Goal: Information Seeking & Learning: Learn about a topic

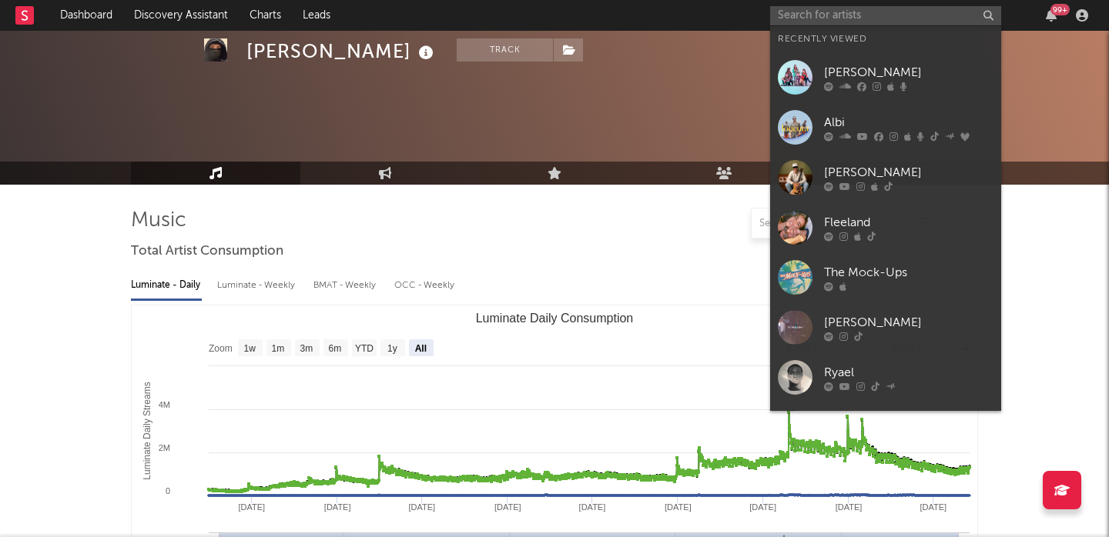
select select "All"
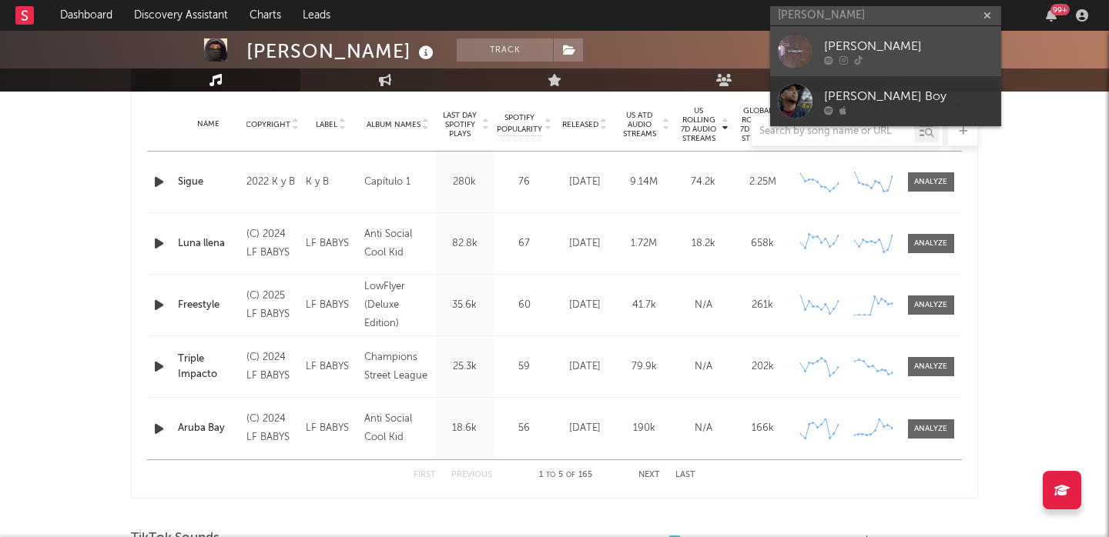
type input "[PERSON_NAME]"
click at [839, 39] on div "[PERSON_NAME]" at bounding box center [908, 46] width 169 height 18
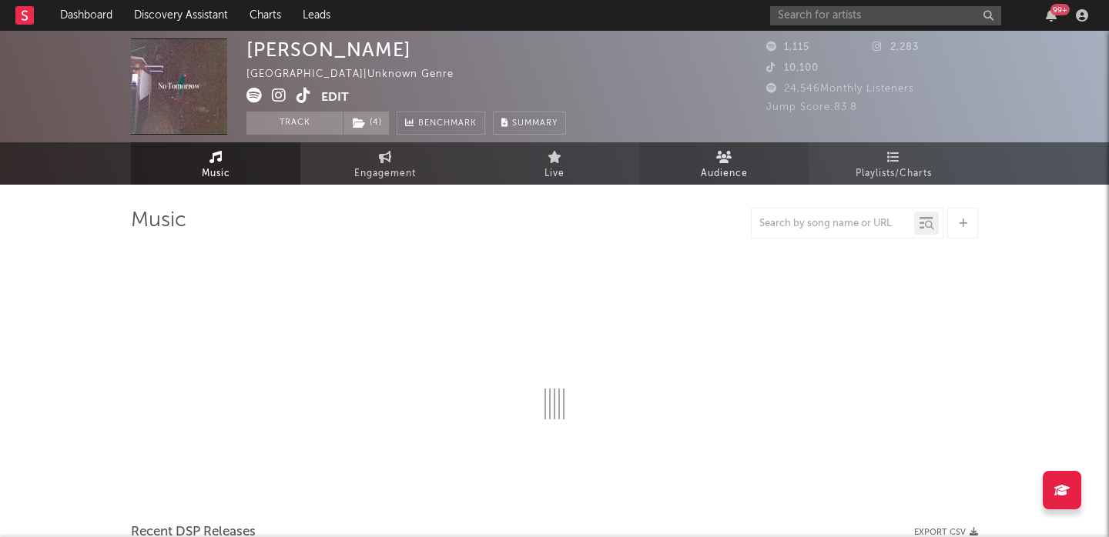
select select "1w"
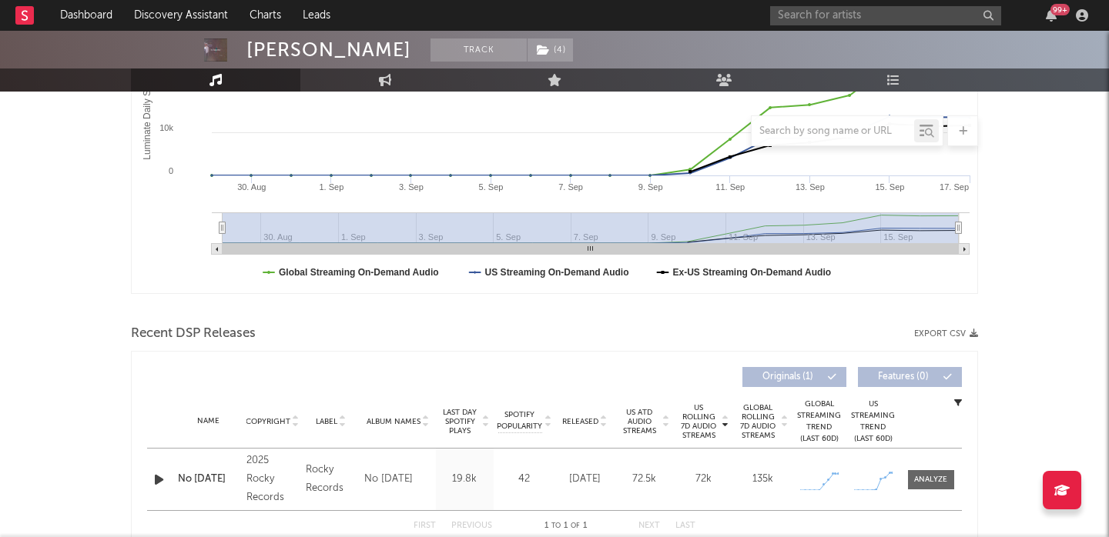
scroll to position [527, 0]
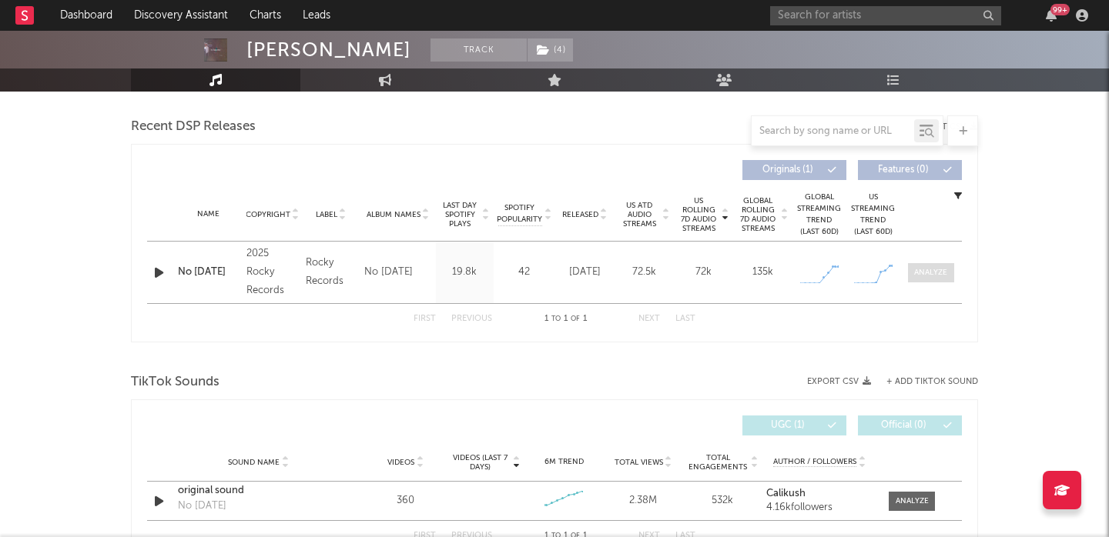
click at [943, 273] on div at bounding box center [930, 273] width 33 height 12
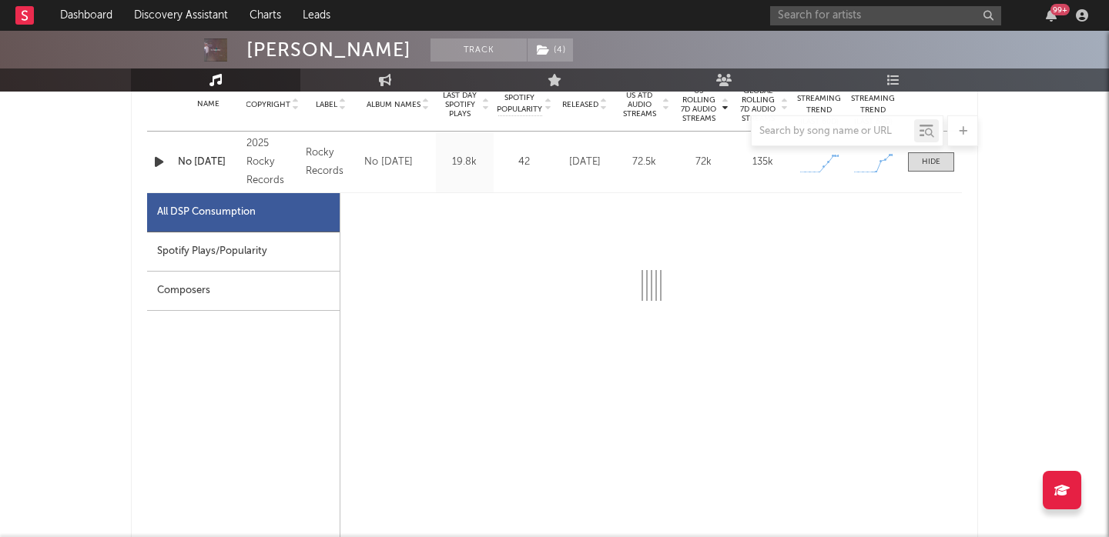
scroll to position [637, 0]
select select "1w"
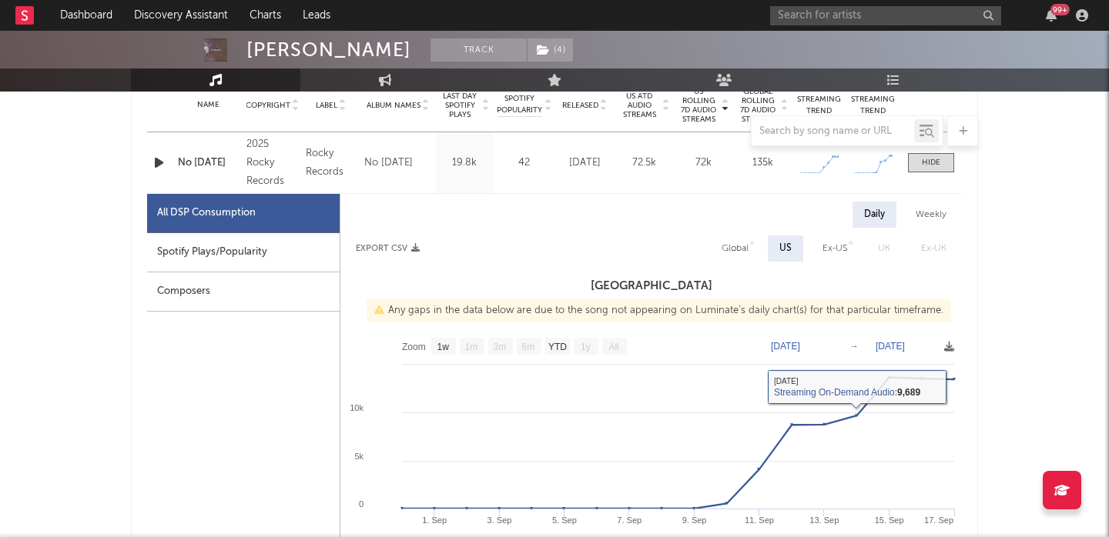
click at [744, 250] on div "Global" at bounding box center [735, 248] width 27 height 18
select select "1w"
